Goal: Find specific page/section: Find specific page/section

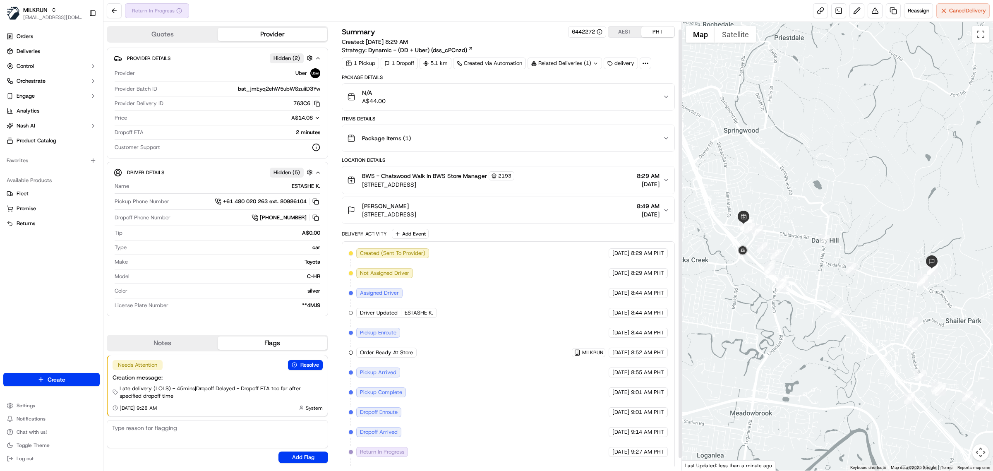
scroll to position [21, 0]
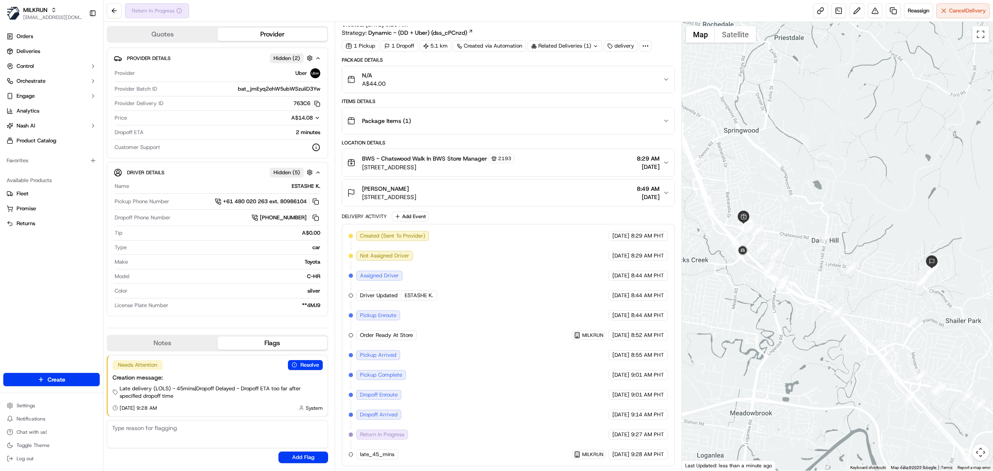
click at [586, 17] on div "Return In Progress Reassign Cancel Delivery" at bounding box center [548, 11] width 890 height 22
click at [405, 139] on div "Location Details" at bounding box center [508, 142] width 333 height 7
click at [279, 9] on div "Return In Progress Reassign Cancel Delivery" at bounding box center [548, 11] width 890 height 22
click at [438, 10] on div "Return In Progress Reassign Cancel Delivery" at bounding box center [548, 11] width 890 height 22
click at [339, 14] on div "Return In Progress Reassign Cancel Delivery" at bounding box center [548, 11] width 890 height 22
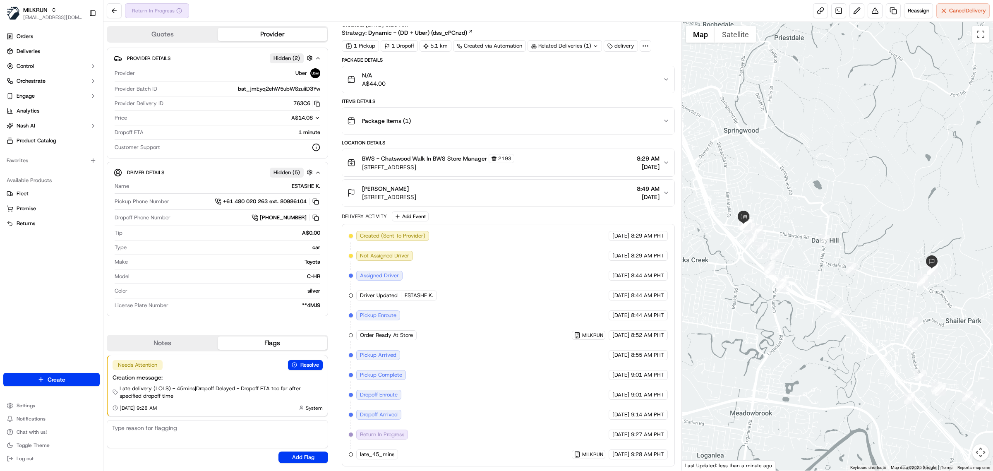
click at [253, 9] on div "Return In Progress Reassign Cancel Delivery" at bounding box center [548, 11] width 890 height 22
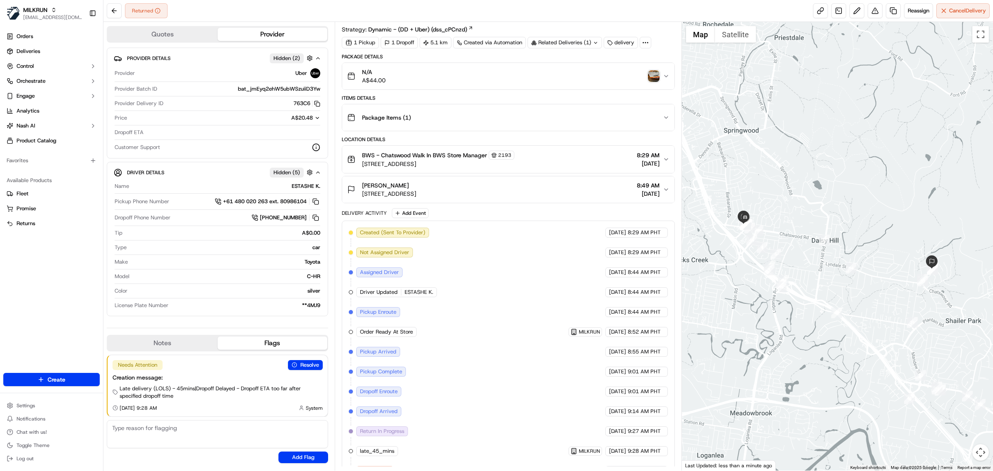
scroll to position [41, 0]
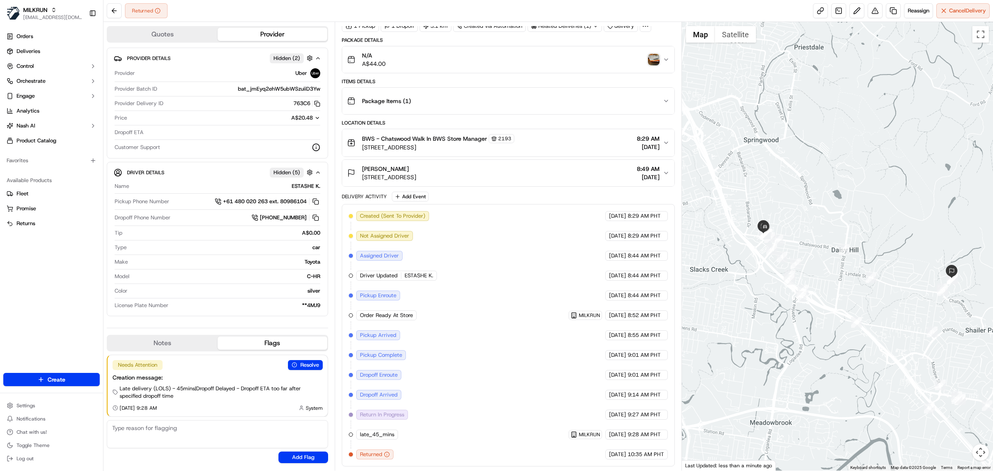
drag, startPoint x: 897, startPoint y: 365, endPoint x: 936, endPoint y: 389, distance: 46.6
click at [936, 389] on div at bounding box center [838, 246] width 312 height 448
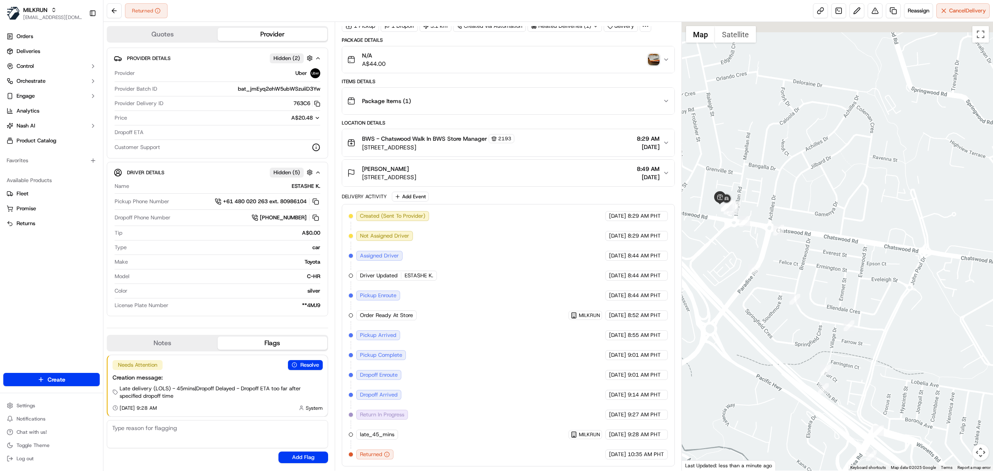
drag, startPoint x: 772, startPoint y: 187, endPoint x: 864, endPoint y: 320, distance: 161.1
click at [864, 320] on div at bounding box center [838, 246] width 312 height 448
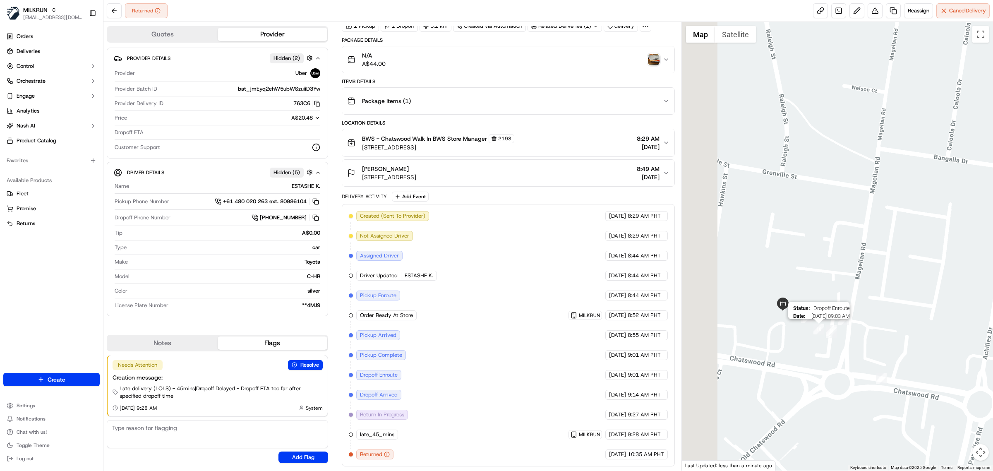
drag, startPoint x: 766, startPoint y: 330, endPoint x: 805, endPoint y: 327, distance: 39.0
click at [807, 328] on div "Status : Dropoff Enroute Date : 09/22/2025 09:03 AM" at bounding box center [838, 246] width 312 height 448
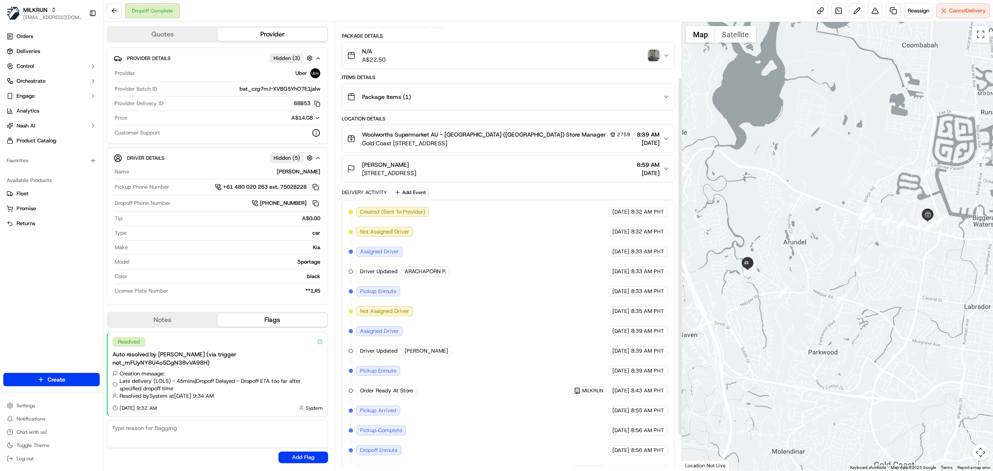
scroll to position [114, 0]
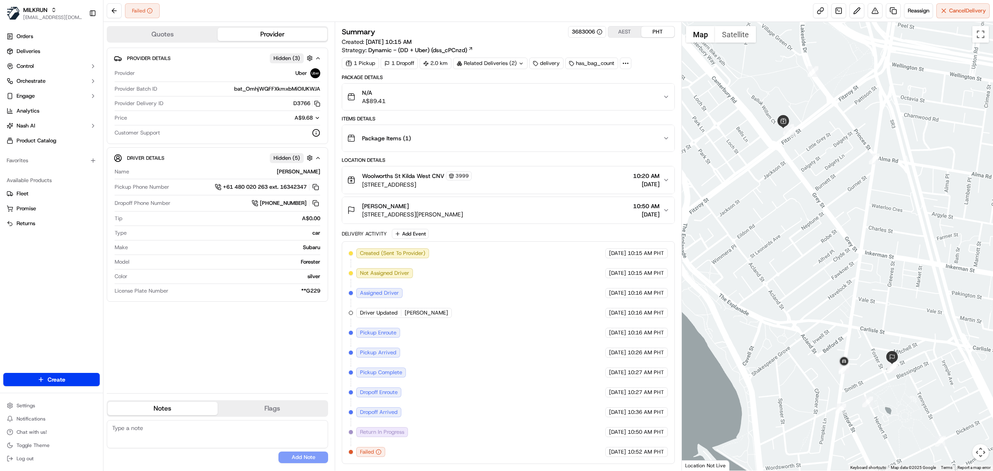
click at [281, 354] on div "Provider Details Hidden ( 3 ) Provider Uber Provider Batch ID bat_OmhjWQFFXkmxb…" at bounding box center [217, 217] width 221 height 339
drag, startPoint x: 396, startPoint y: 207, endPoint x: 358, endPoint y: 204, distance: 37.8
click at [358, 204] on div "Lisa Lewis Unit 16/31 Smith St, St Kilda VIC 3182, Australia" at bounding box center [405, 210] width 116 height 17
copy span "Lisa Lewis"
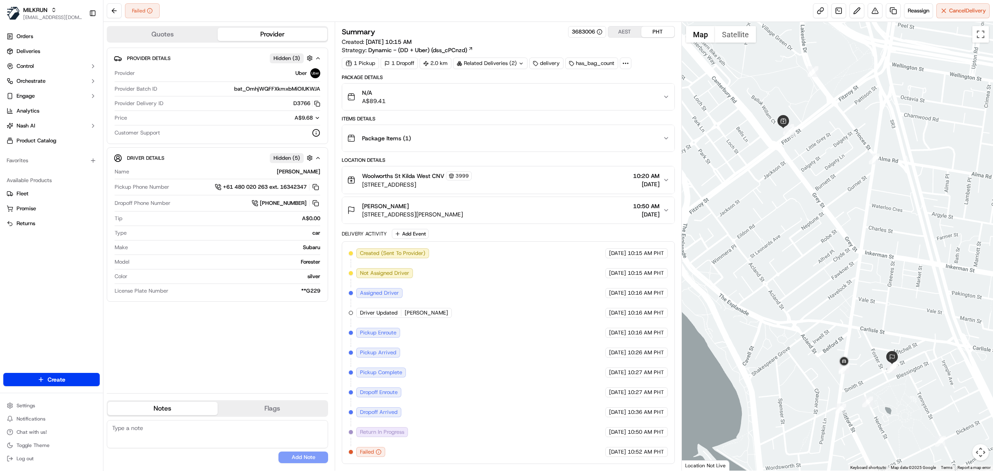
click at [455, 211] on span "Unit 16/31 Smith St, St Kilda VIC 3182, Australia" at bounding box center [412, 214] width 101 height 8
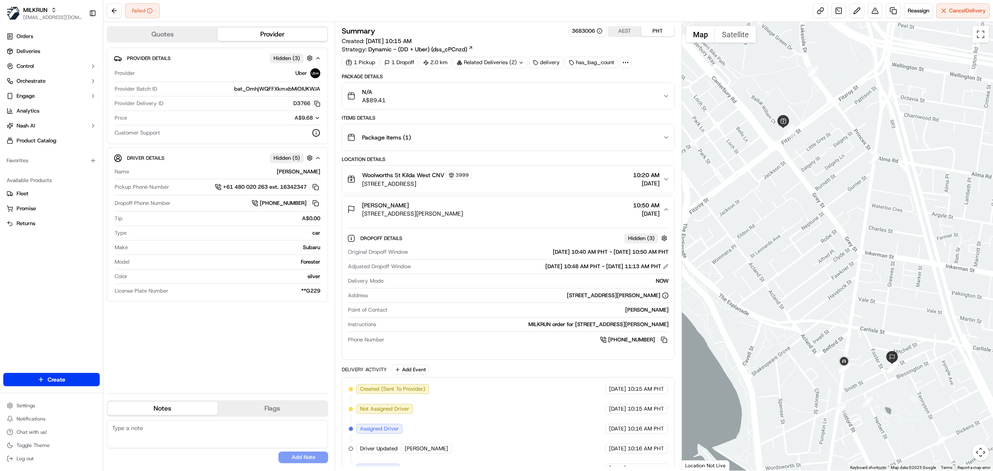
click at [412, 212] on span "Unit 16/31 Smith St, St Kilda VIC 3182, Australia" at bounding box center [412, 213] width 101 height 8
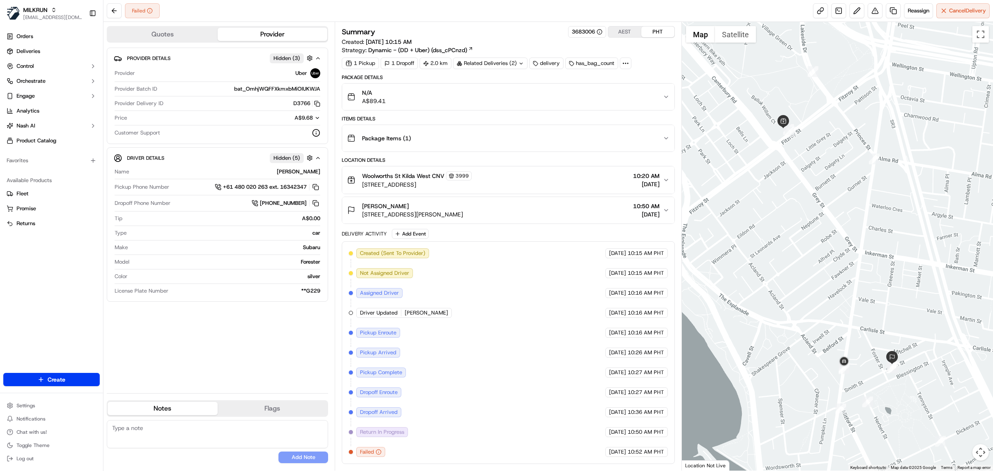
click at [412, 212] on span "Unit 16/31 Smith St, St Kilda VIC 3182, Australia" at bounding box center [412, 214] width 101 height 8
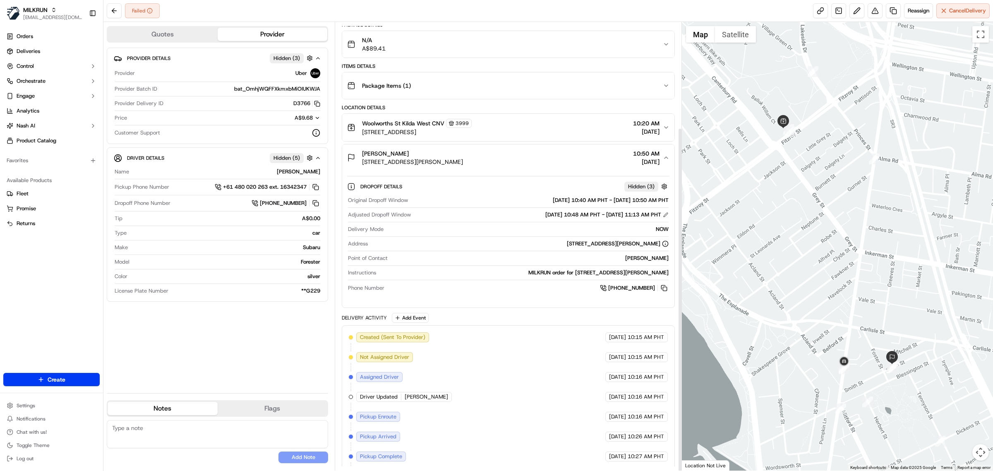
scroll to position [137, 0]
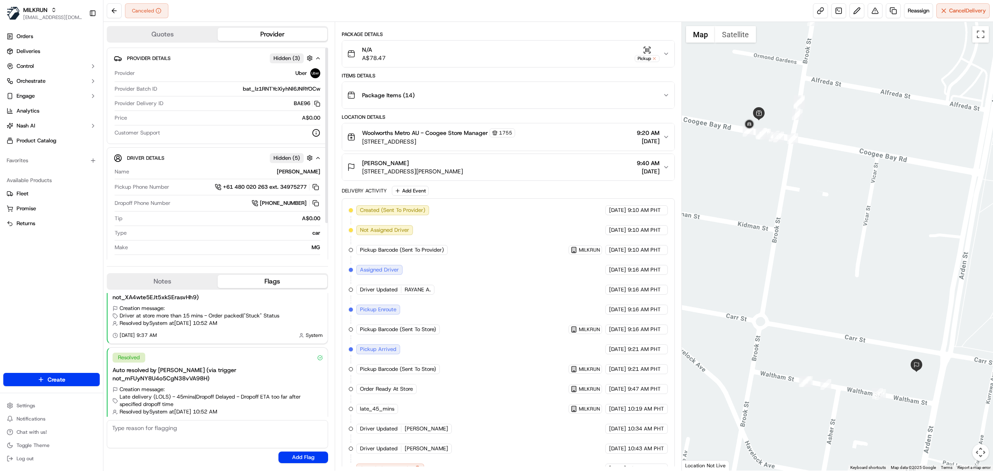
scroll to position [74, 0]
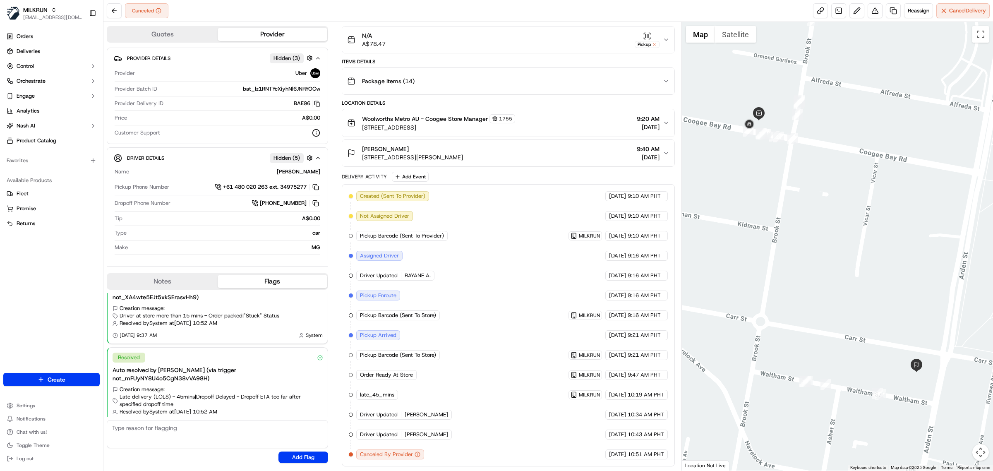
click at [325, 13] on div "Canceled Reassign Cancel Delivery" at bounding box center [548, 11] width 890 height 22
click at [430, 115] on span "Woolworths Metro AU - Coogee Store Manager" at bounding box center [425, 119] width 126 height 8
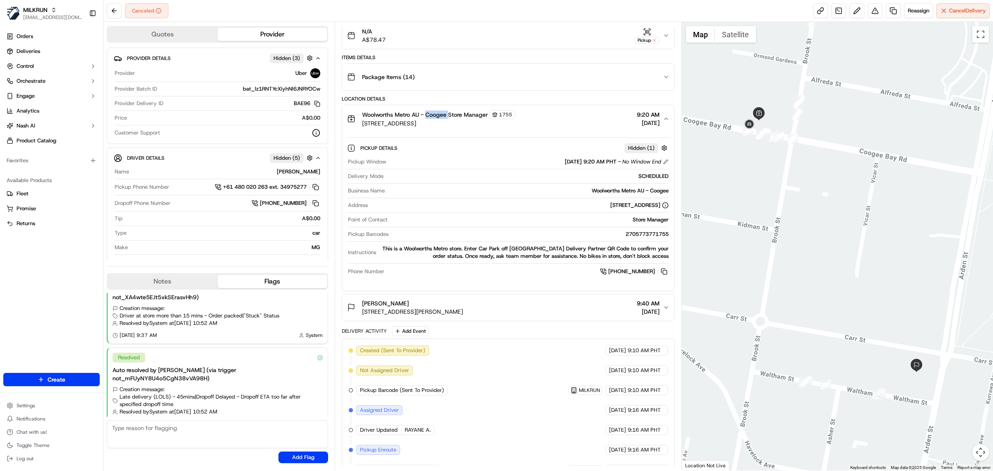
drag, startPoint x: 430, startPoint y: 115, endPoint x: 432, endPoint y: 119, distance: 4.6
click at [432, 119] on span "Woolworths Metro AU - Coogee Store Manager" at bounding box center [425, 114] width 126 height 8
copy span "Coogee"
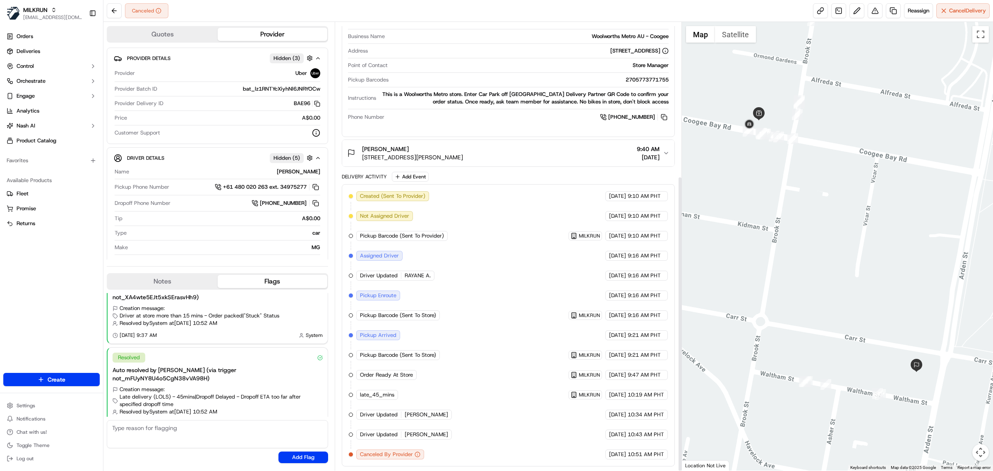
scroll to position [233, 0]
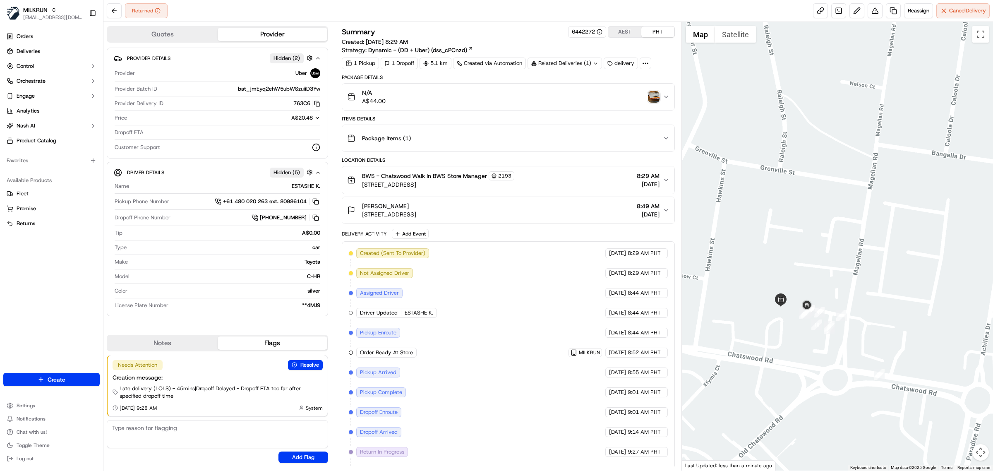
scroll to position [41, 0]
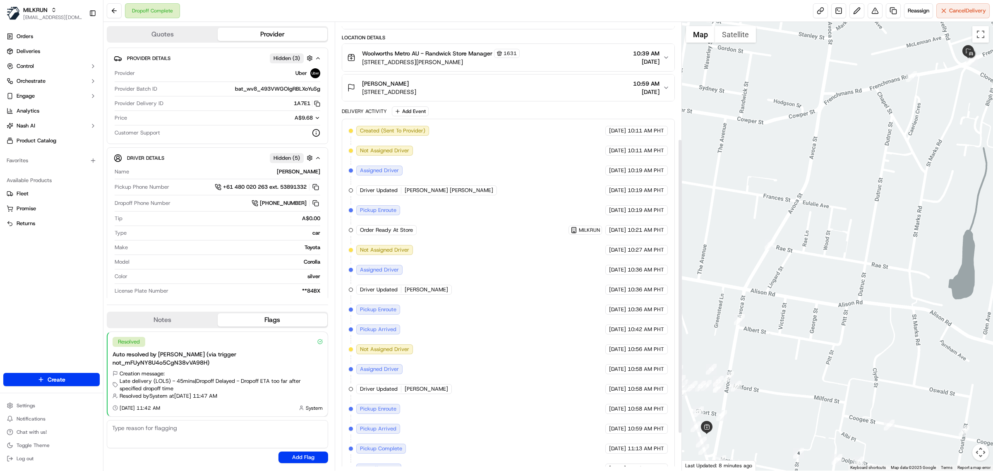
scroll to position [235, 0]
